Goal: Information Seeking & Learning: Locate item on page

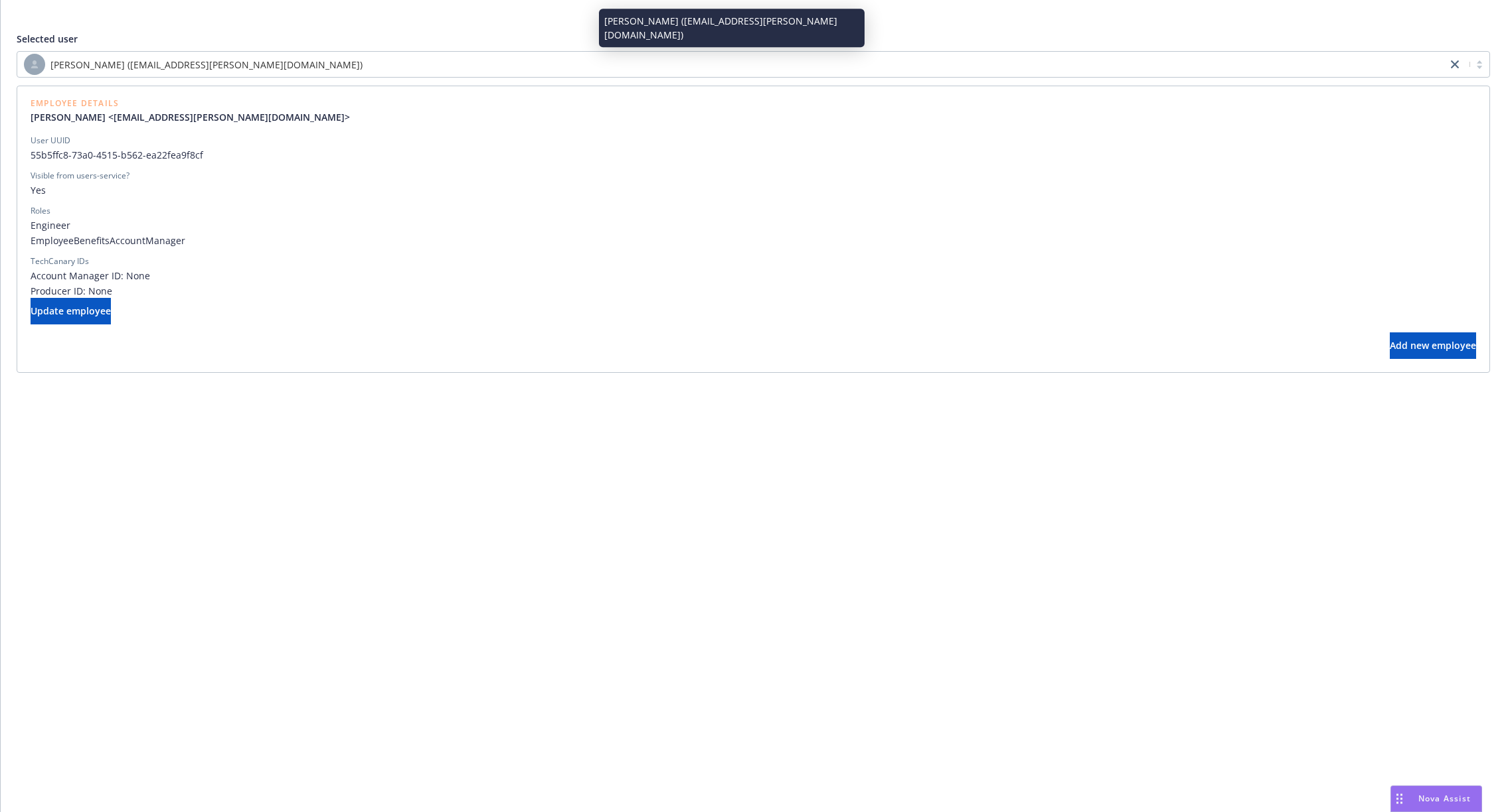
click at [945, 70] on div "[PERSON_NAME] ([EMAIL_ADDRESS][PERSON_NAME][DOMAIN_NAME])" at bounding box center [732, 64] width 1416 height 21
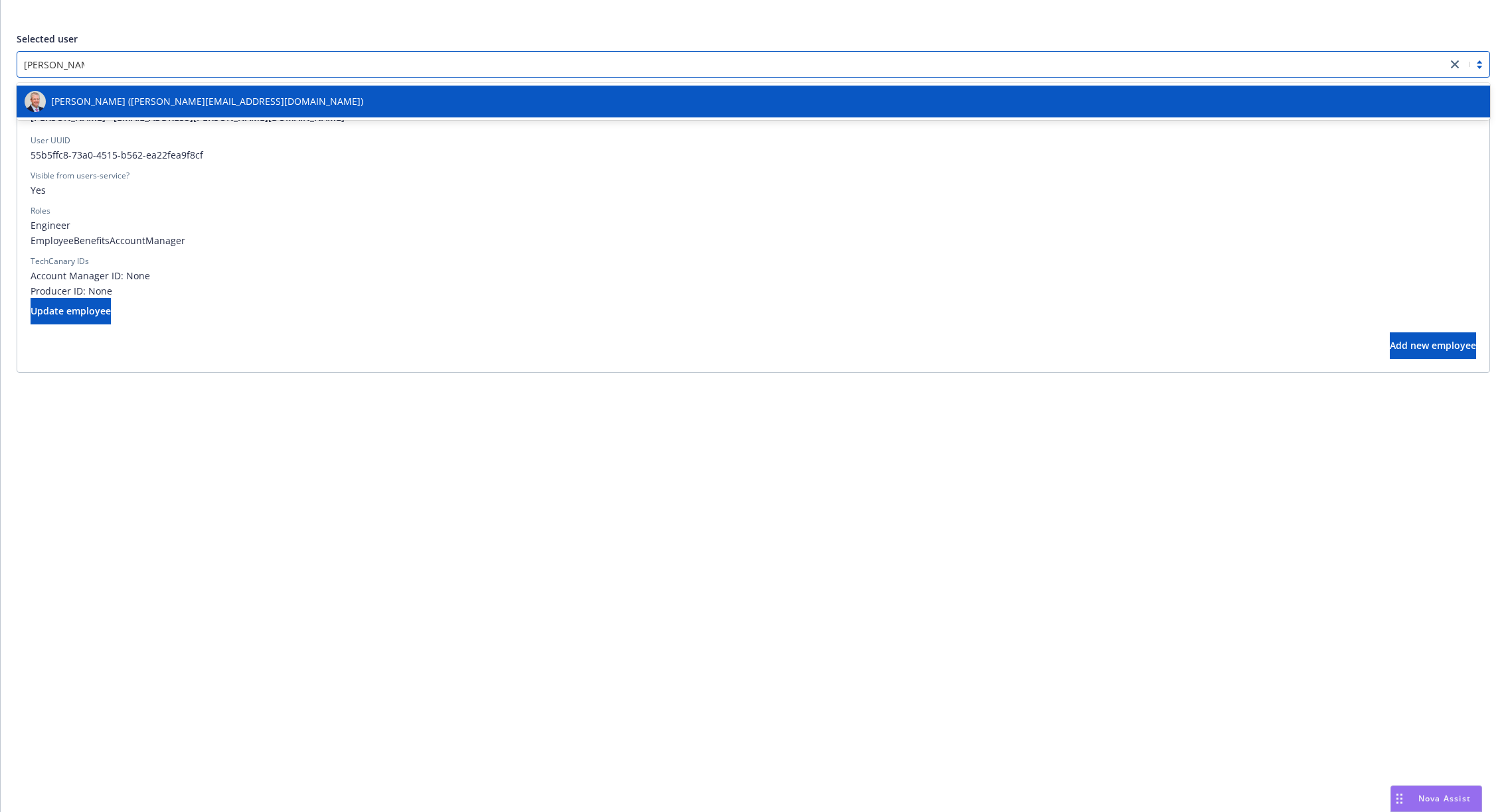
type input "[PERSON_NAME]"
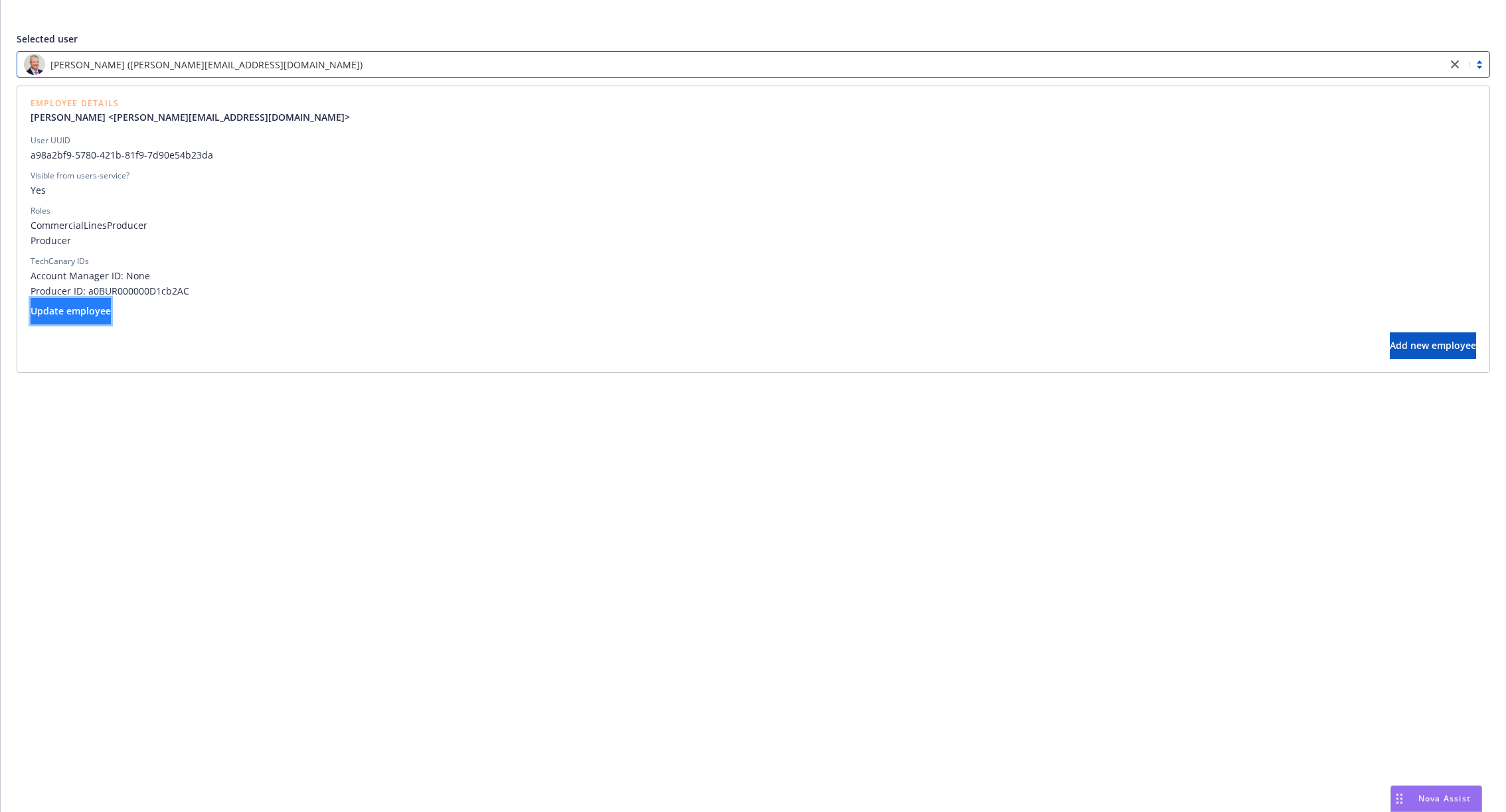
click at [111, 302] on button "Update employee" at bounding box center [71, 311] width 80 height 27
select select "brokers"
select select "full-time"
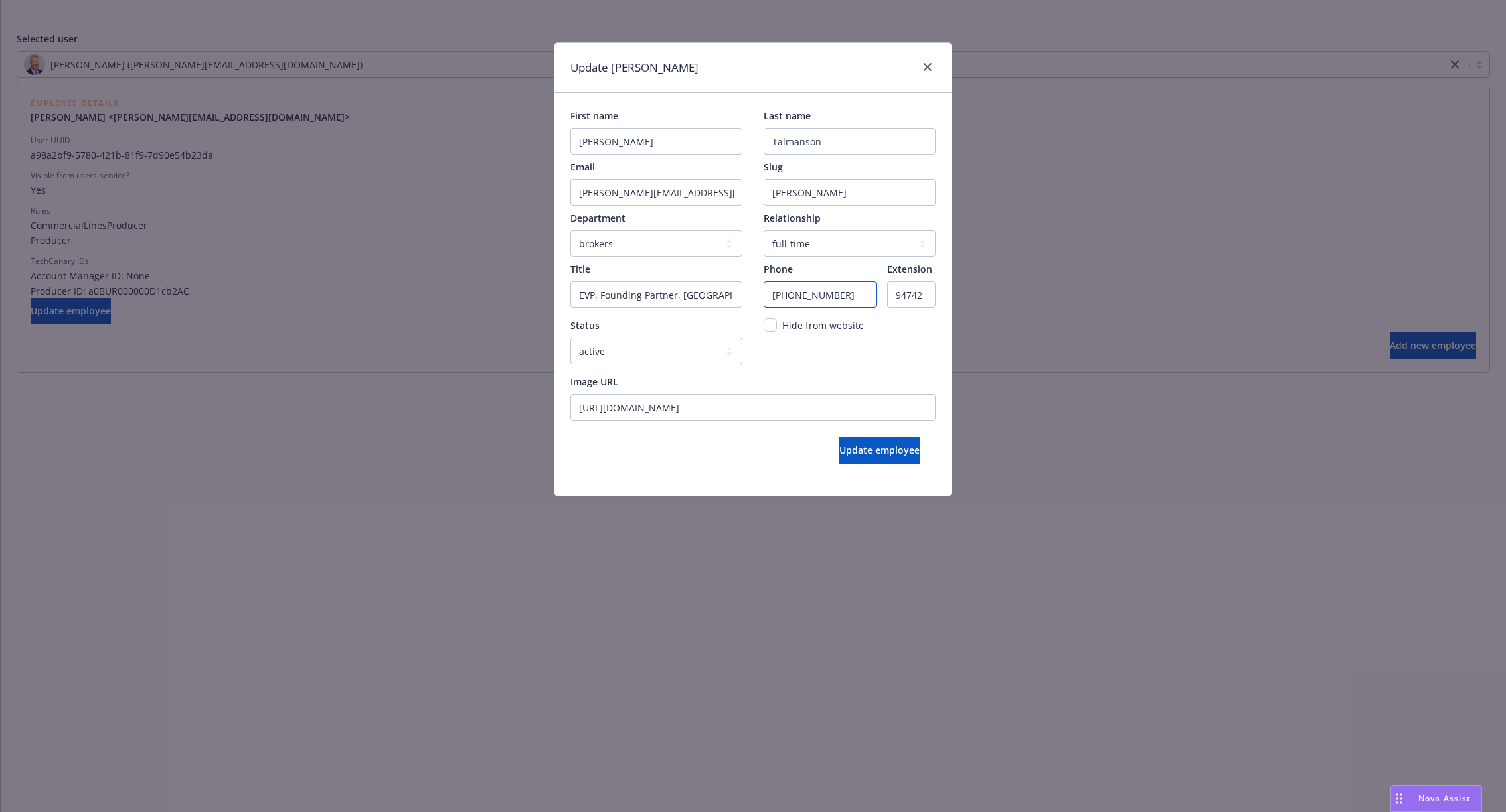
click at [868, 296] on input "[PHONE_NUMBER]" at bounding box center [820, 294] width 112 height 27
paste input "17) 835-8825"
type input "[PHONE_NUMBER]"
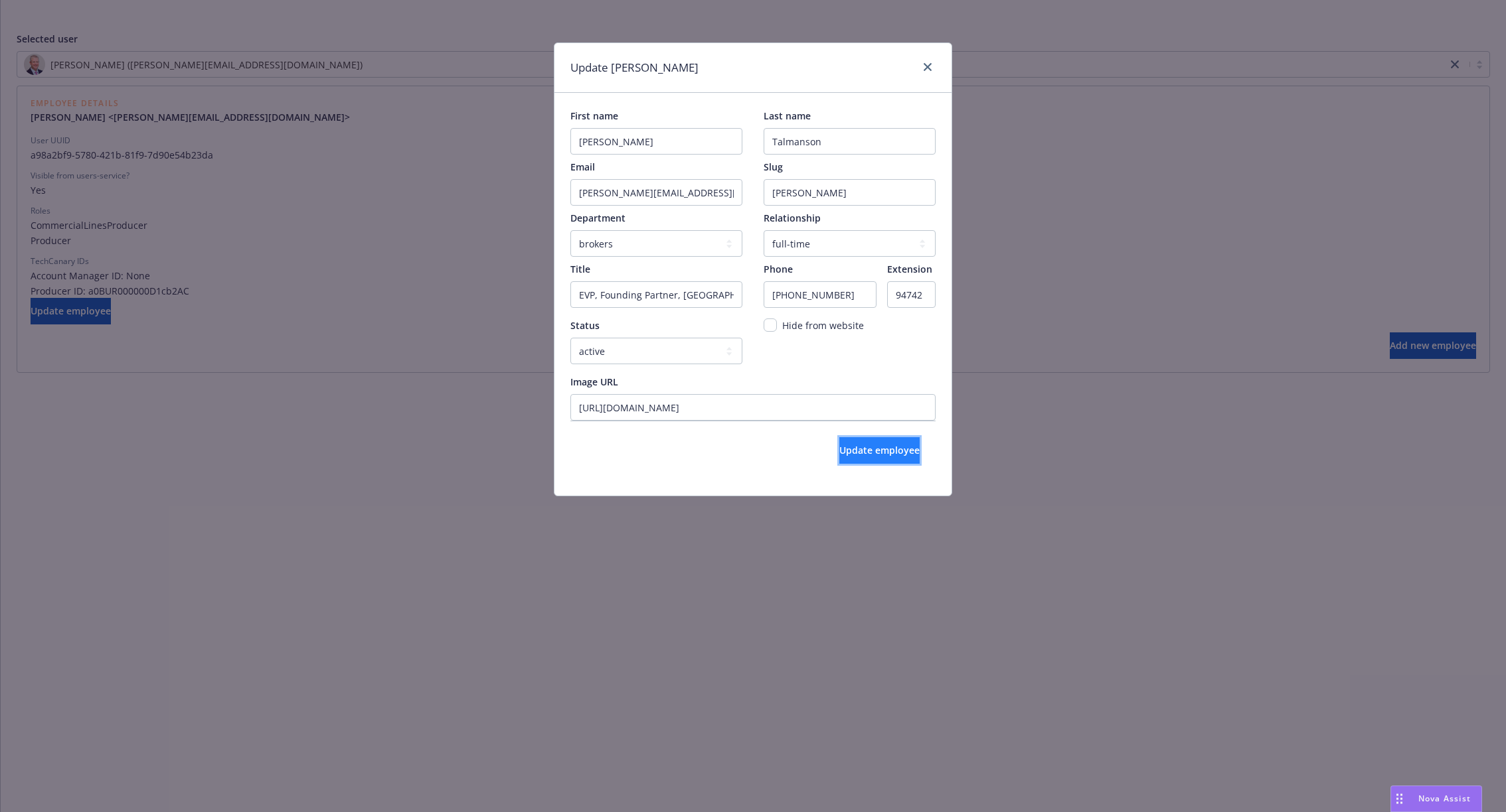
click at [844, 444] on span "Update employee" at bounding box center [879, 451] width 80 height 12
